Goal: Task Accomplishment & Management: Manage account settings

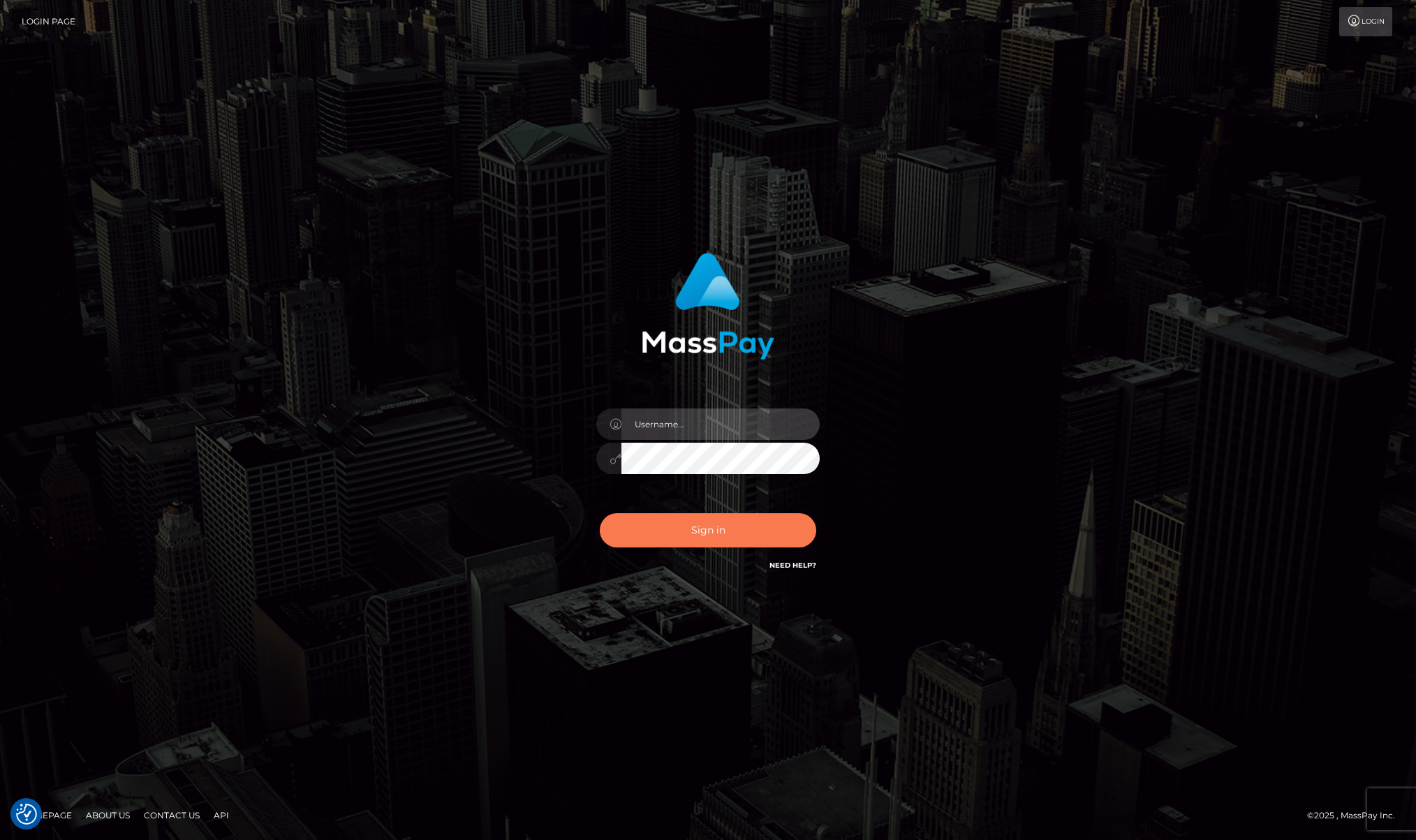
type input "Josue perales"
click at [710, 527] on button "Sign in" at bounding box center [708, 530] width 216 height 34
type input "[PERSON_NAME]"
click at [711, 525] on button "Sign in" at bounding box center [708, 530] width 216 height 34
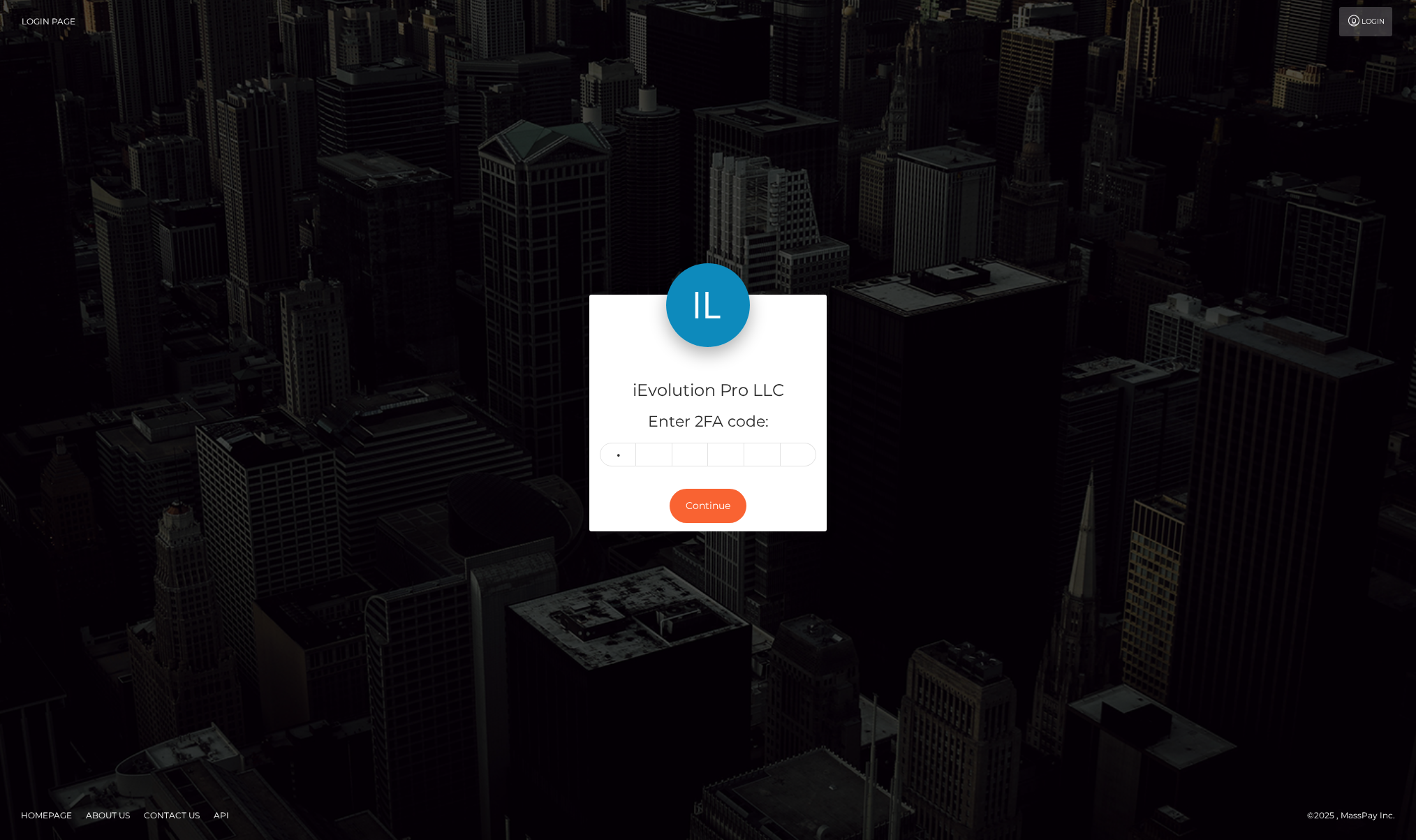
type input "7"
type input "8"
type input "5"
type input "2"
type input "0"
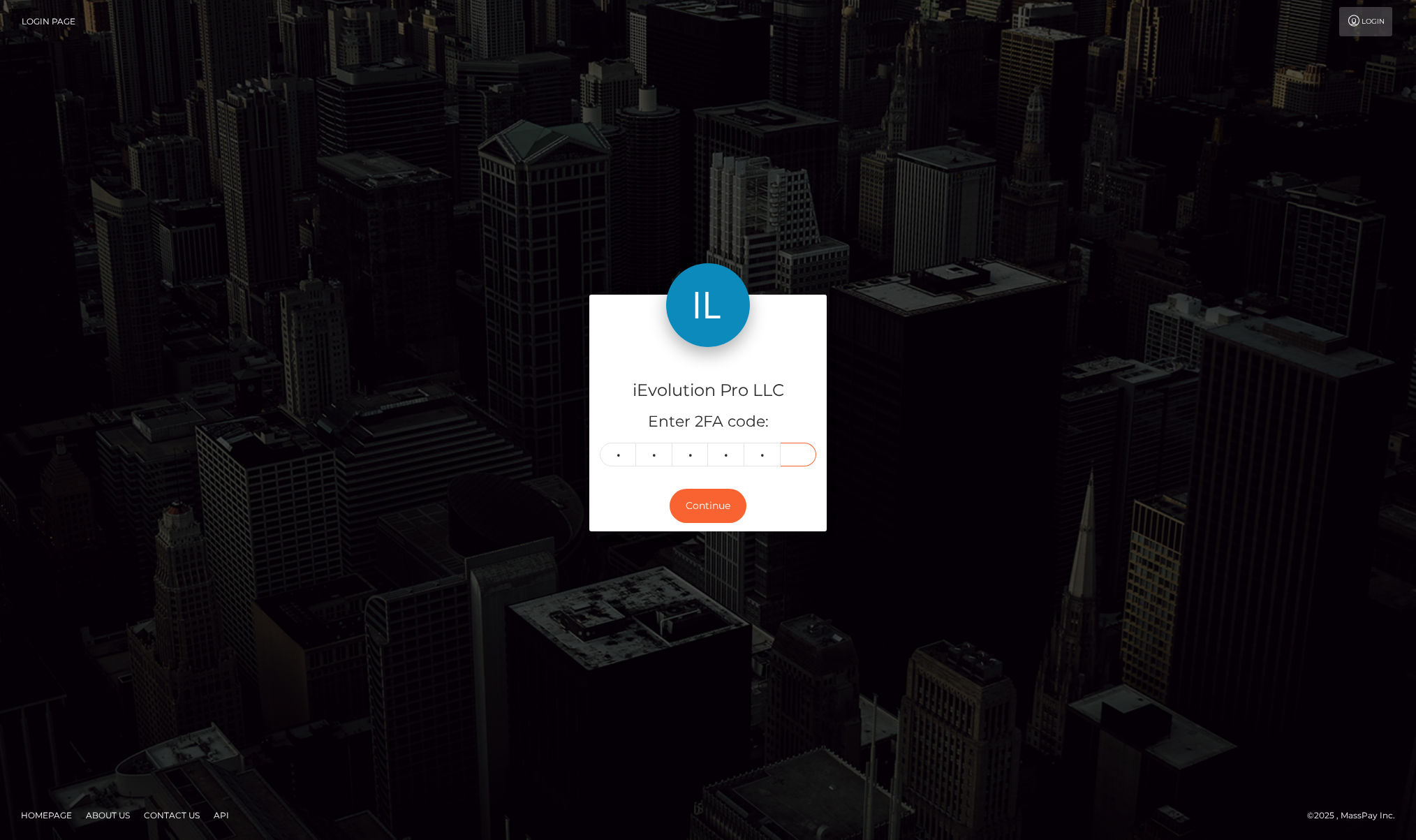
type input "7"
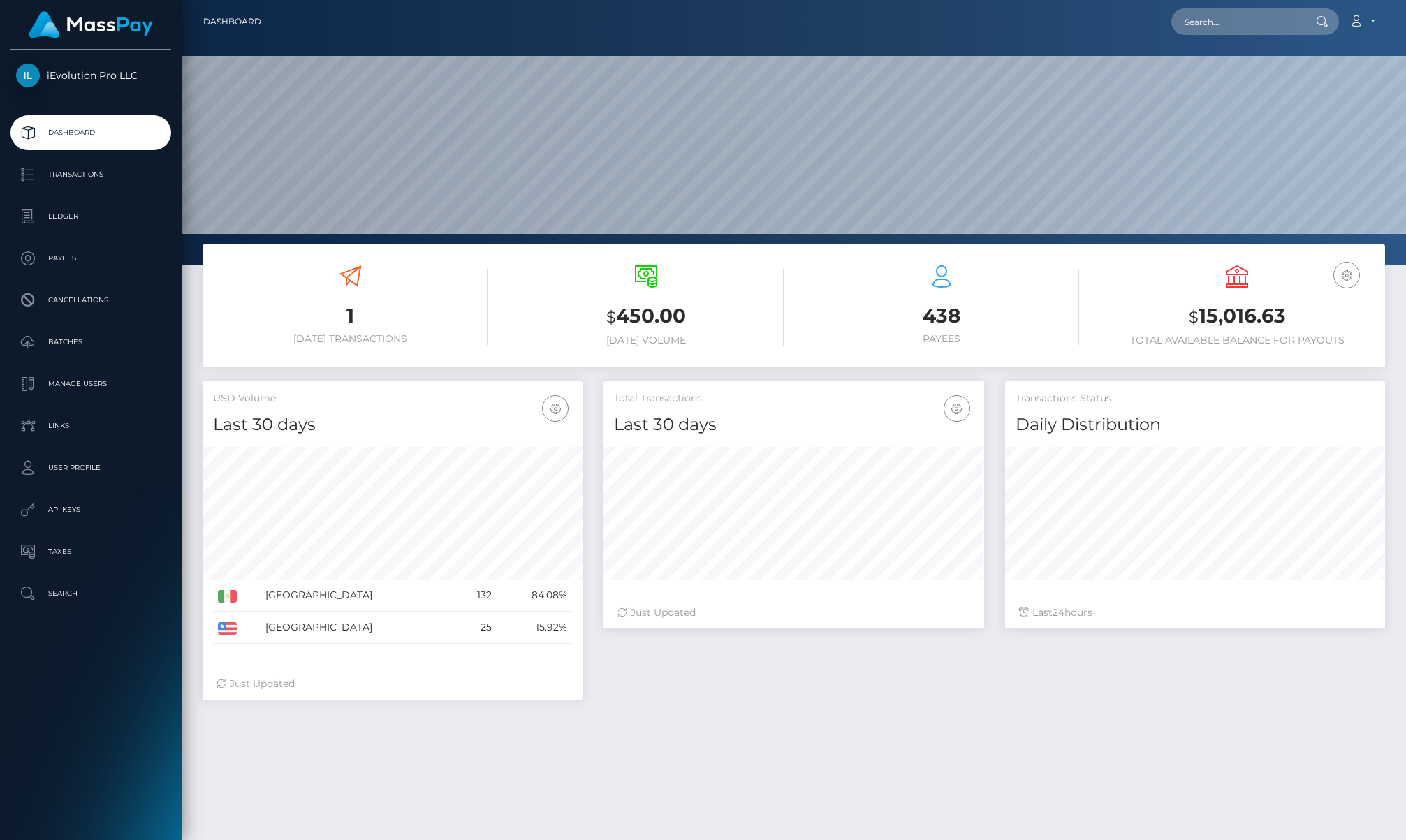
scroll to position [248, 381]
click at [58, 166] on p "Transactions" at bounding box center [91, 174] width 149 height 21
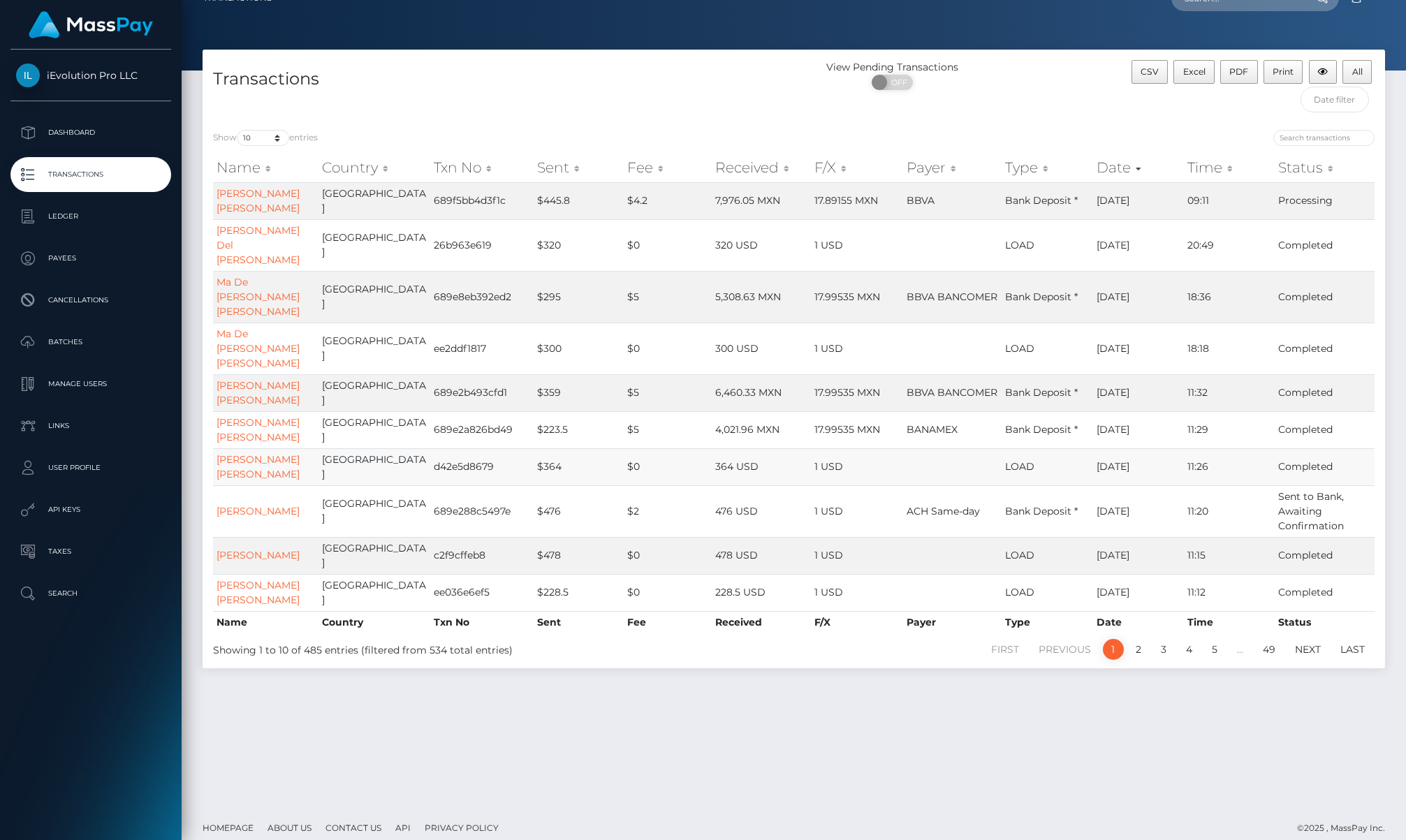
scroll to position [36, 0]
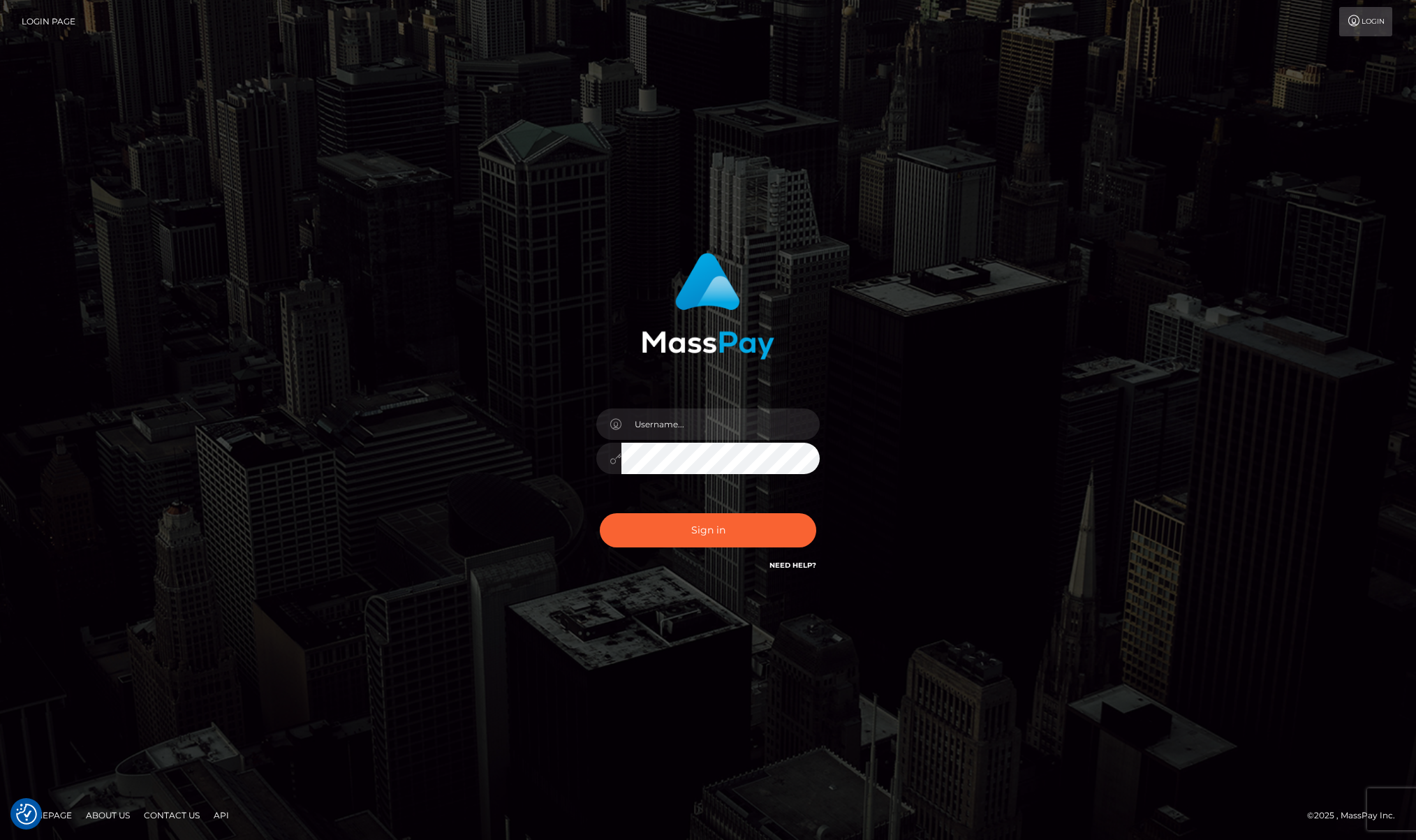
checkbox input "true"
